Goal: Check status: Check status

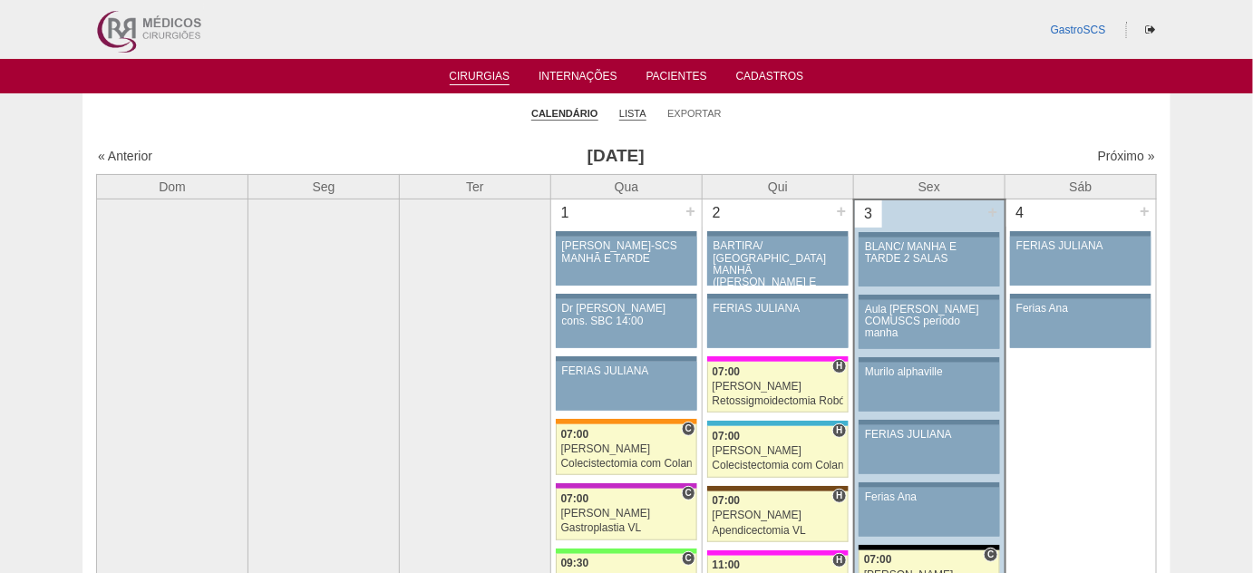
click at [640, 111] on link "Lista" at bounding box center [632, 114] width 27 height 14
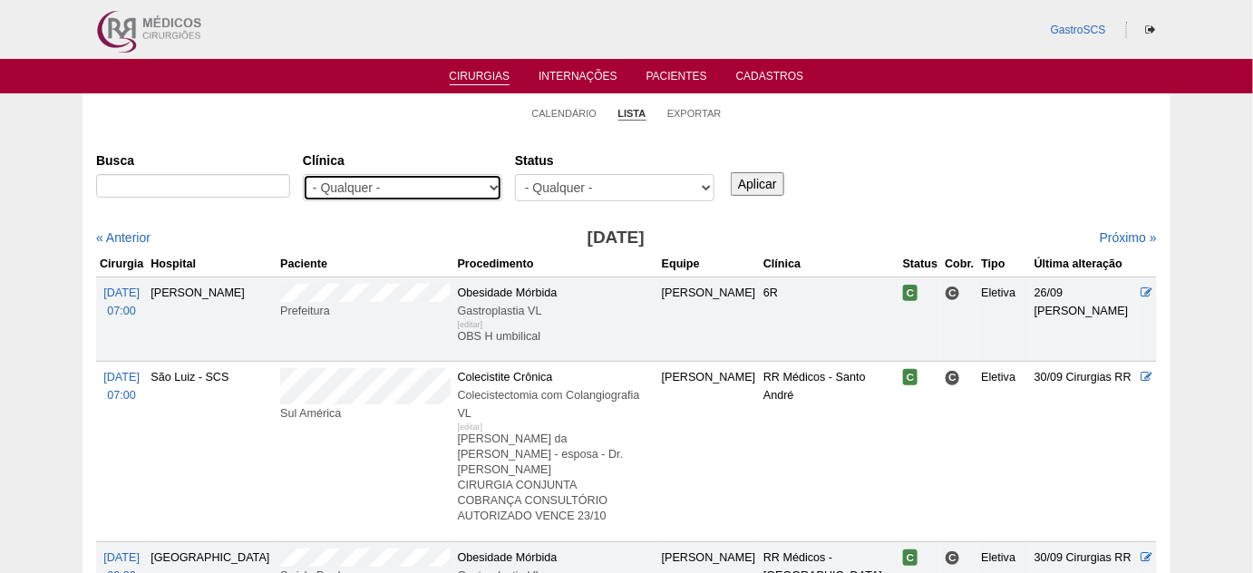
click at [443, 194] on select "- Qualquer - 6R Alphaville Assunção Bartira Brasil Christovão da Gama Cruz Azul…" at bounding box center [402, 187] width 199 height 27
select select "50"
click at [303, 174] on select "- Qualquer - 6R Alphaville Assunção Bartira Brasil Christovão da Gama Cruz Azul…" at bounding box center [402, 187] width 199 height 27
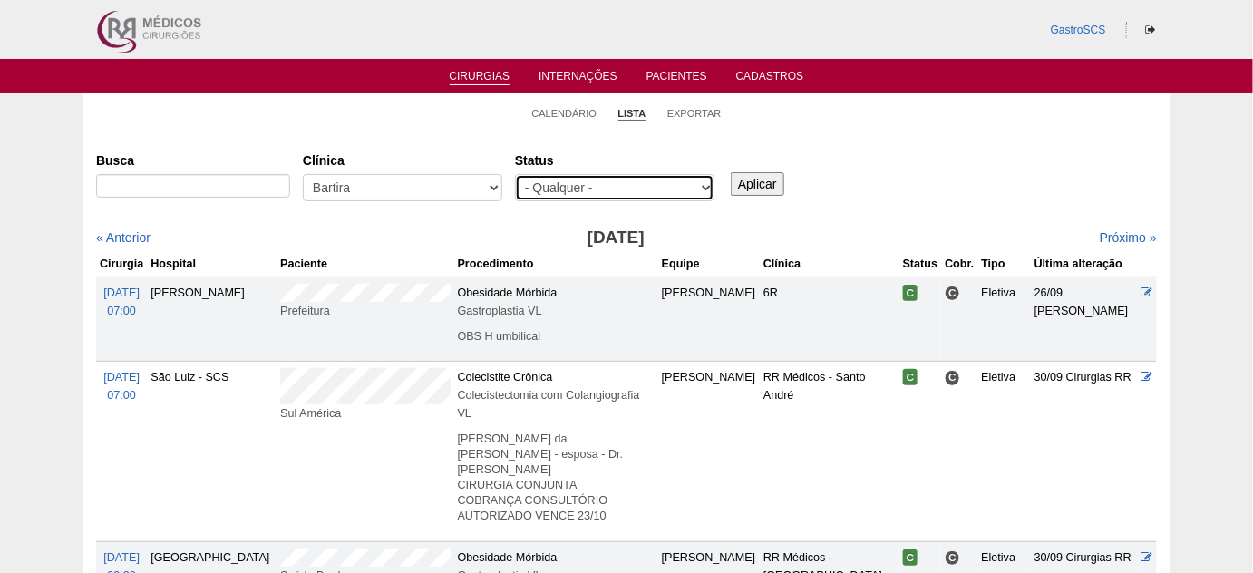
click at [636, 188] on select "- Qualquer - Reservada Confirmada Suspensa Cancelada" at bounding box center [614, 187] width 199 height 27
select select "conf"
click at [515, 174] on select "- Qualquer - Reservada Confirmada Suspensa Cancelada" at bounding box center [614, 187] width 199 height 27
click at [765, 178] on input "Aplicar" at bounding box center [757, 184] width 53 height 24
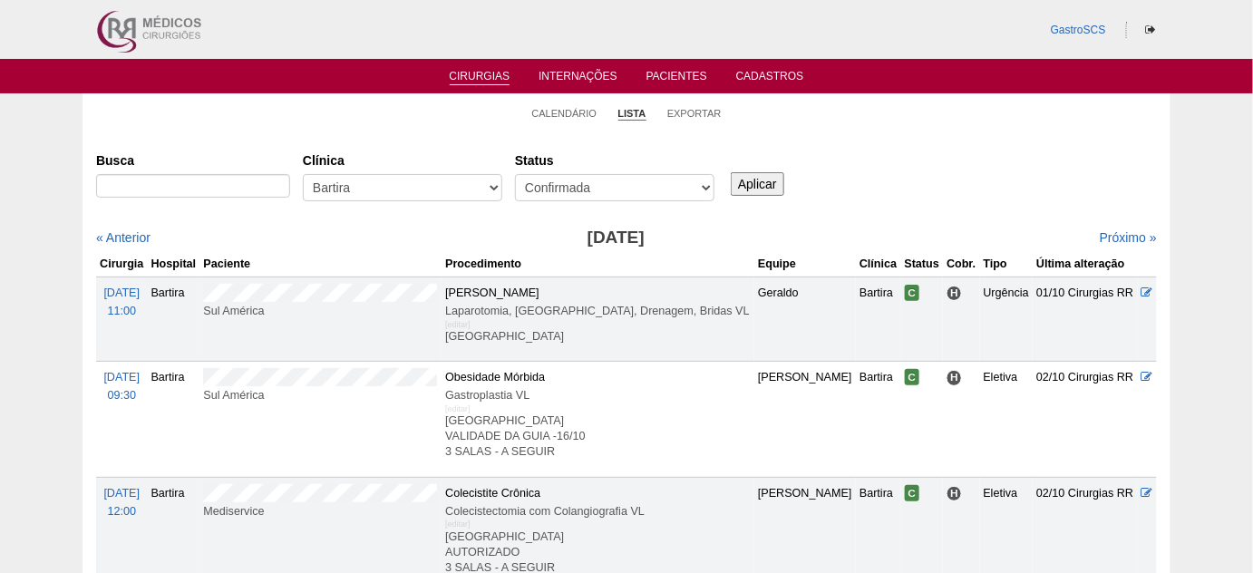
click at [760, 181] on input "Aplicar" at bounding box center [757, 184] width 53 height 24
click at [131, 226] on div "Busca Clínica - Qualquer - 6R Alphaville Assunção Bartira Brasil Christovão da …" at bounding box center [626, 368] width 1061 height 447
click at [131, 235] on link "« Anterior" at bounding box center [123, 237] width 54 height 15
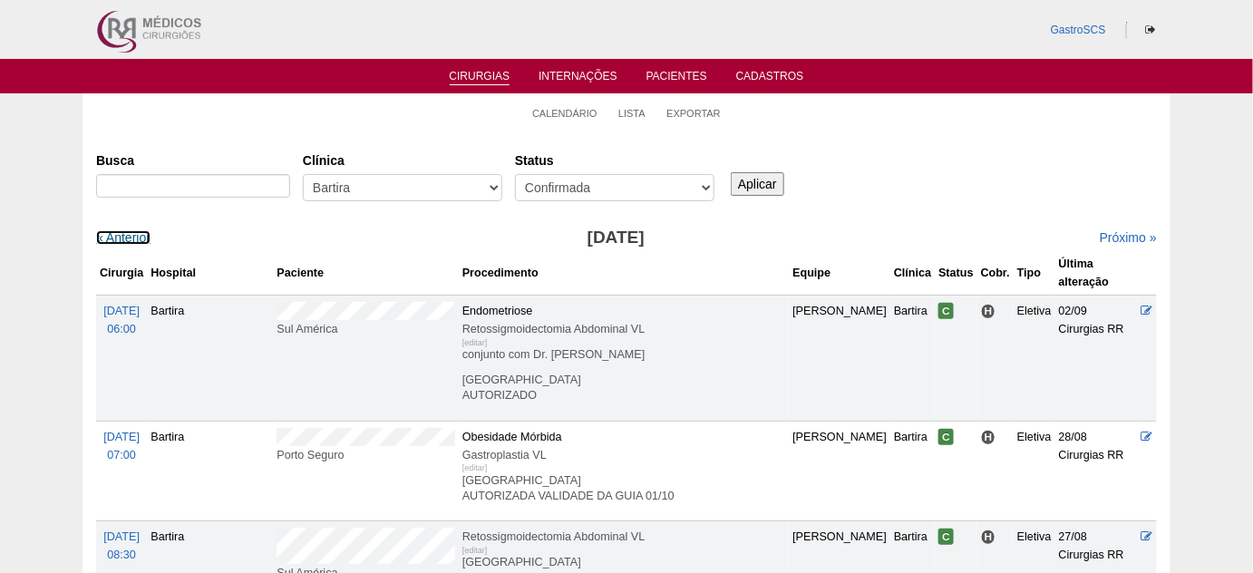
click at [131, 235] on link "« Anterior" at bounding box center [123, 237] width 54 height 15
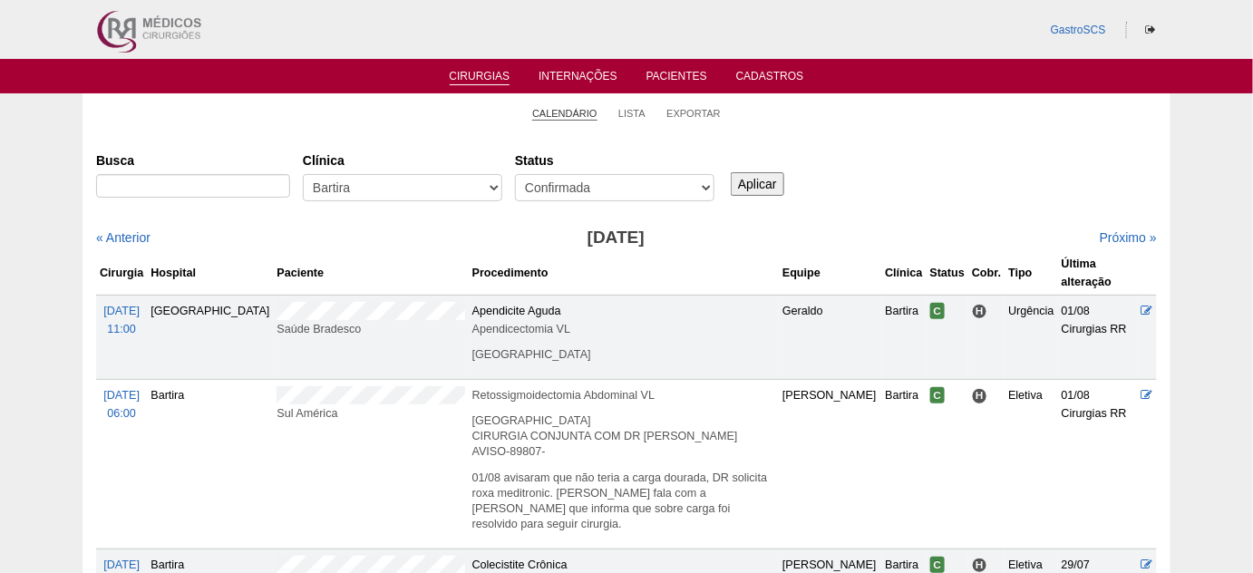
click at [589, 110] on link "Calendário" at bounding box center [564, 114] width 65 height 14
